Goal: Navigation & Orientation: Find specific page/section

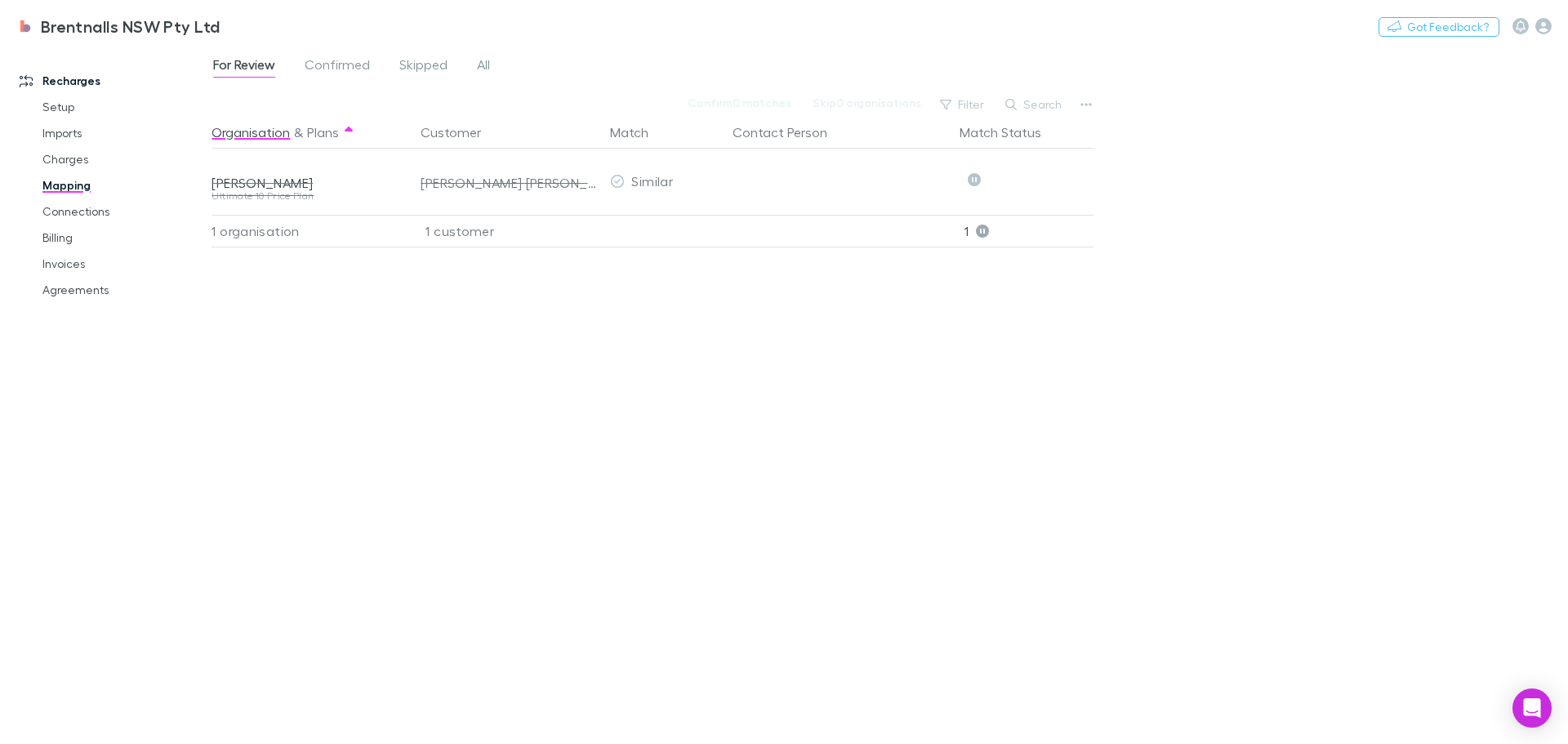
click at [51, 104] on link "Setup" at bounding box center [123, 107] width 195 height 26
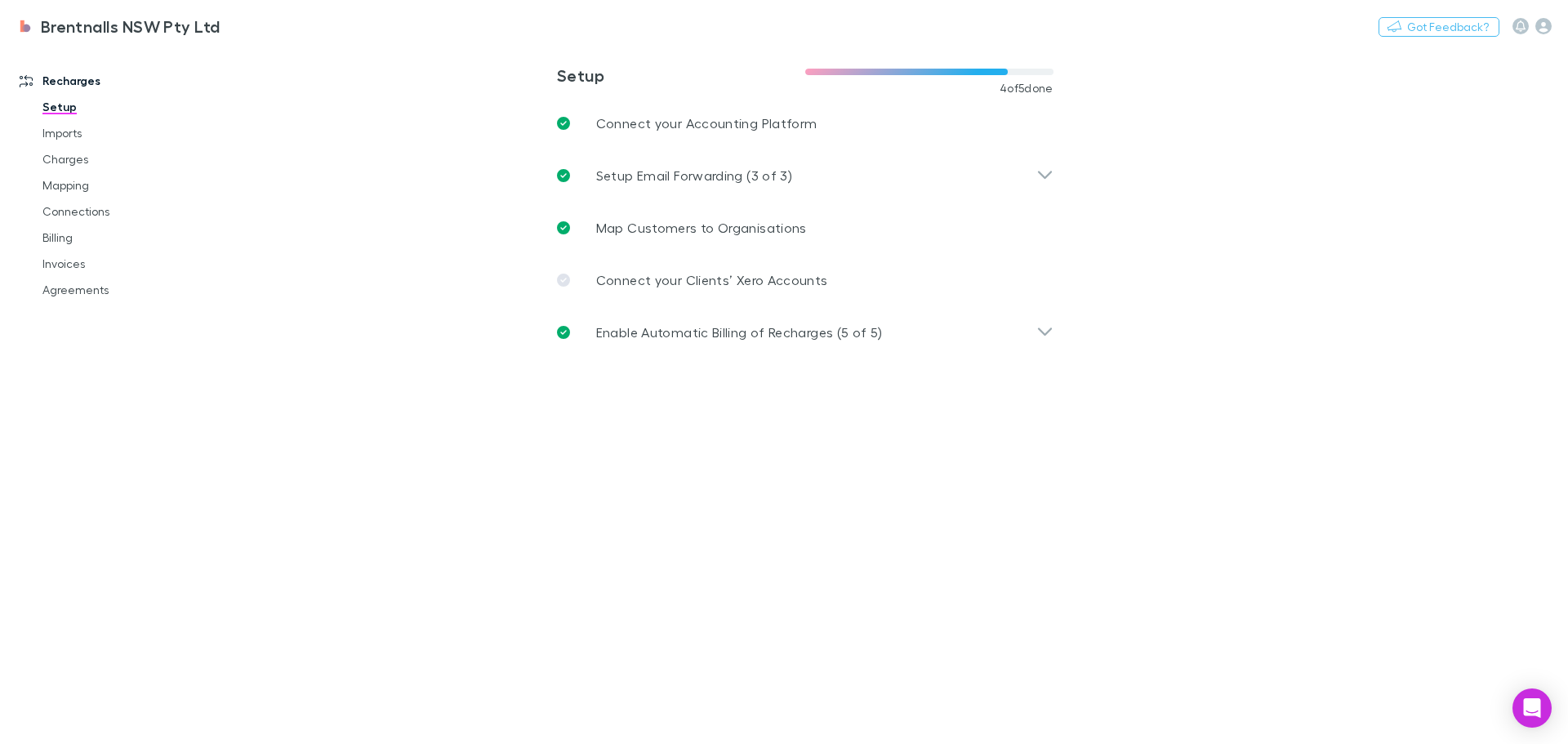
click at [67, 136] on link "Imports" at bounding box center [123, 133] width 195 height 26
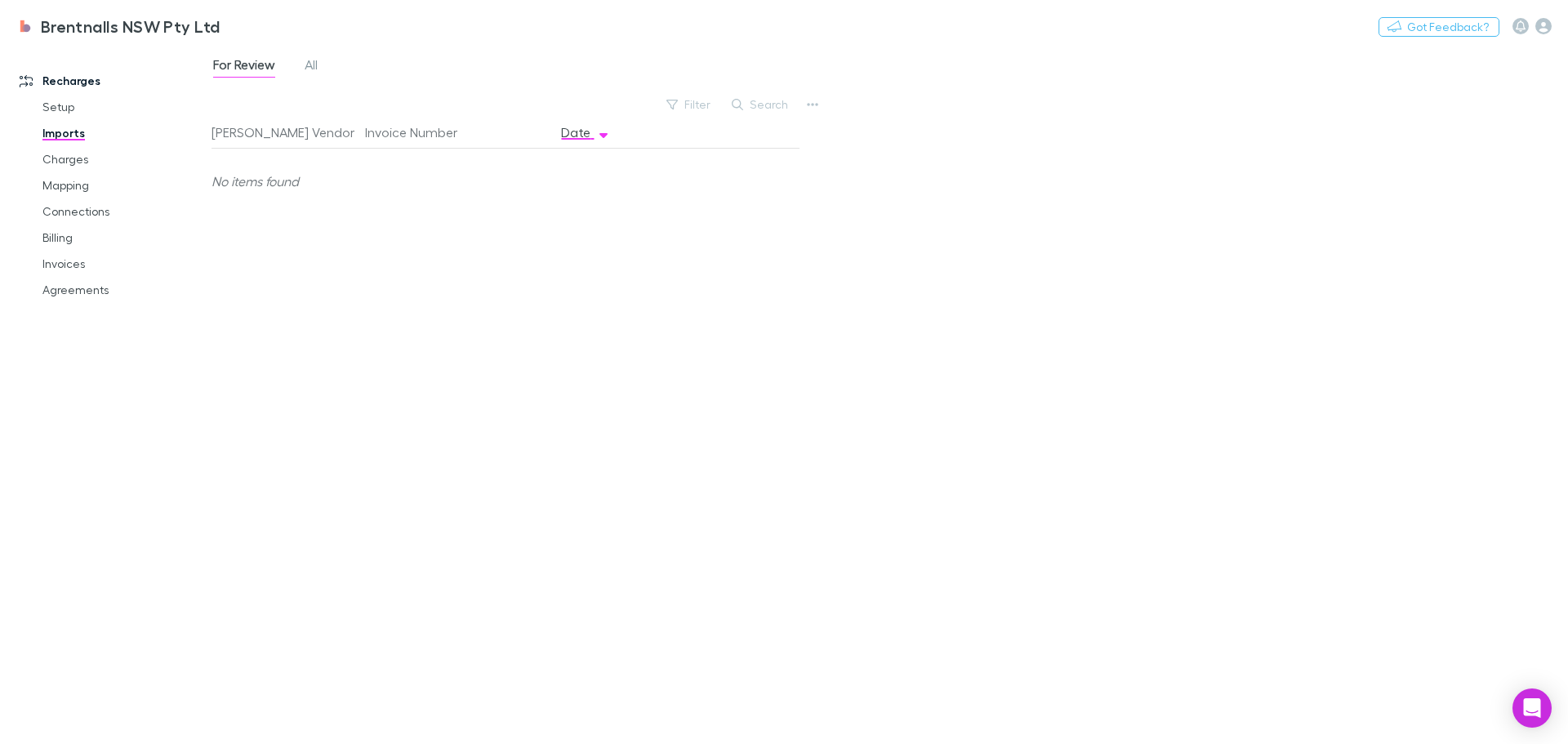
click at [67, 159] on link "Charges" at bounding box center [123, 160] width 195 height 26
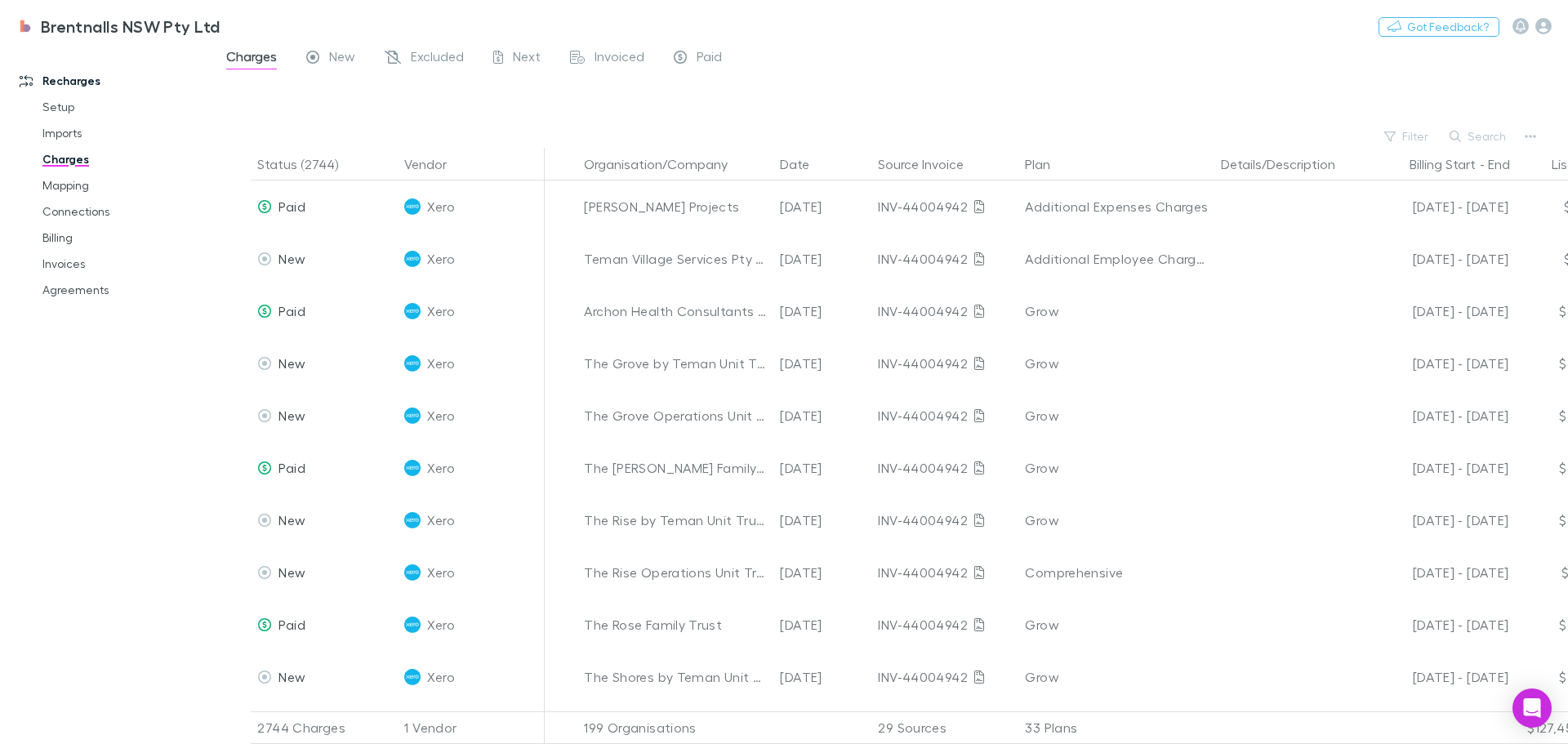
click at [54, 182] on link "Mapping" at bounding box center [123, 185] width 195 height 26
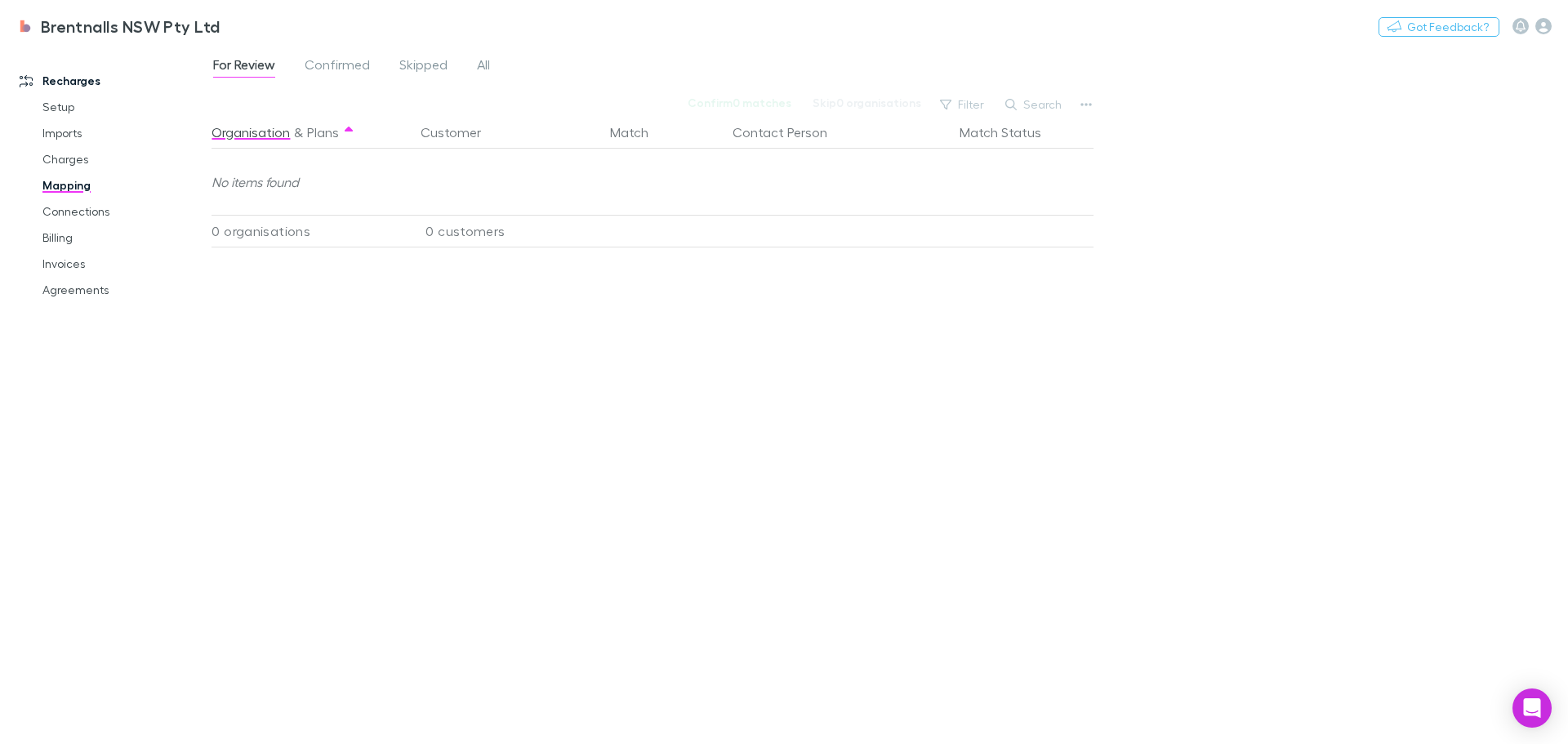
click at [333, 355] on div "Organisation & Plans Customer Match Contact Person Match Status No items found …" at bounding box center [654, 423] width 886 height 615
